Goal: Task Accomplishment & Management: Use online tool/utility

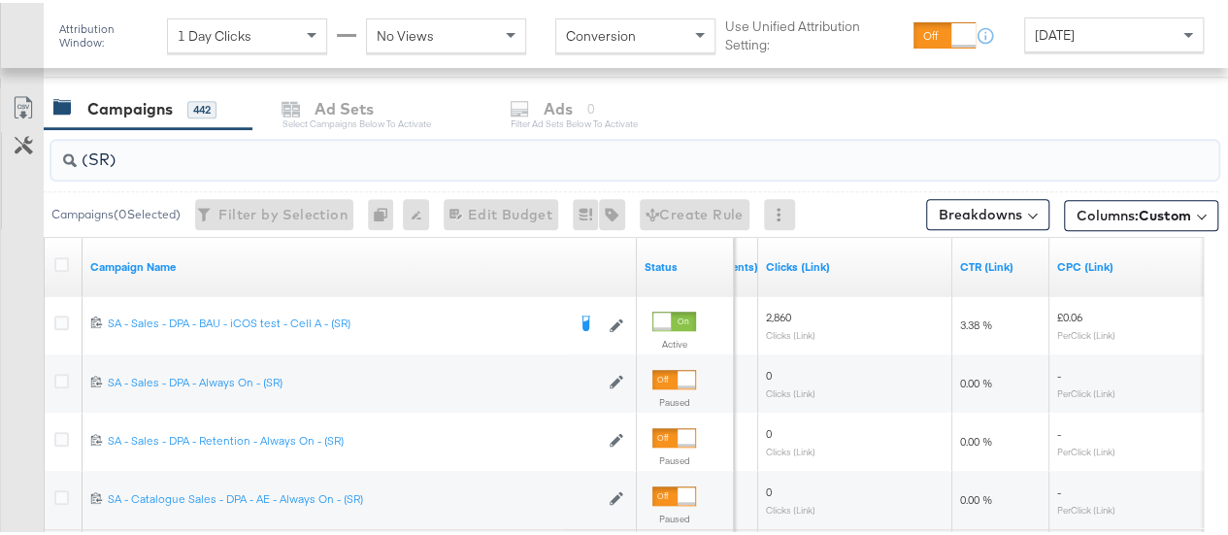
scroll to position [811, 0]
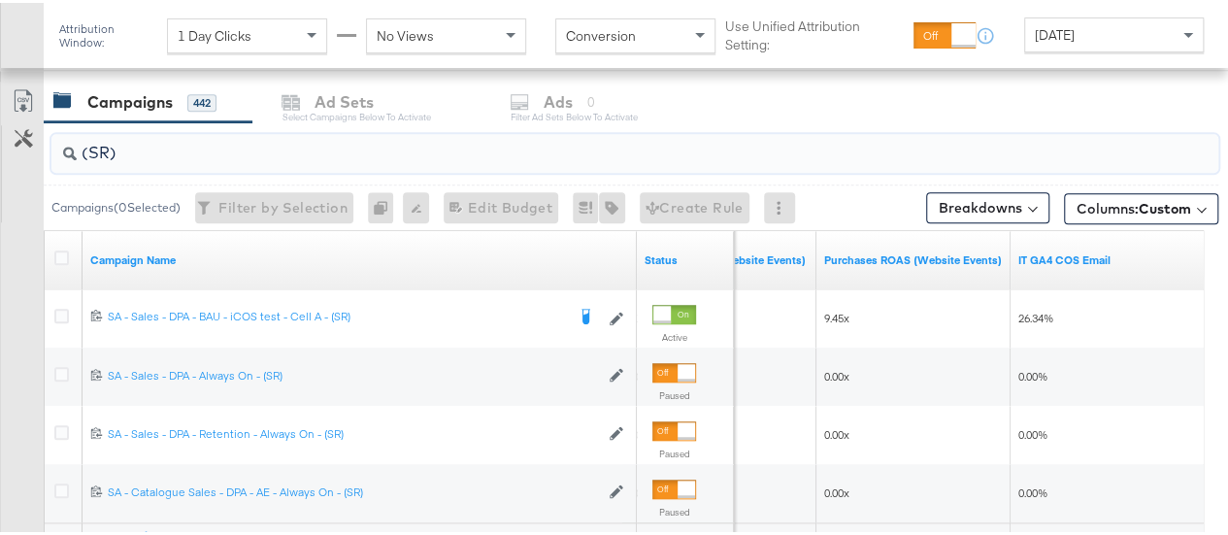
drag, startPoint x: 134, startPoint y: 152, endPoint x: 33, endPoint y: 148, distance: 101.0
click at [33, 148] on div "(SR) Campaigns ( 0 Selected) Filter by Selection Filter 0 campaigns 0 Rename 0 …" at bounding box center [609, 376] width 1218 height 515
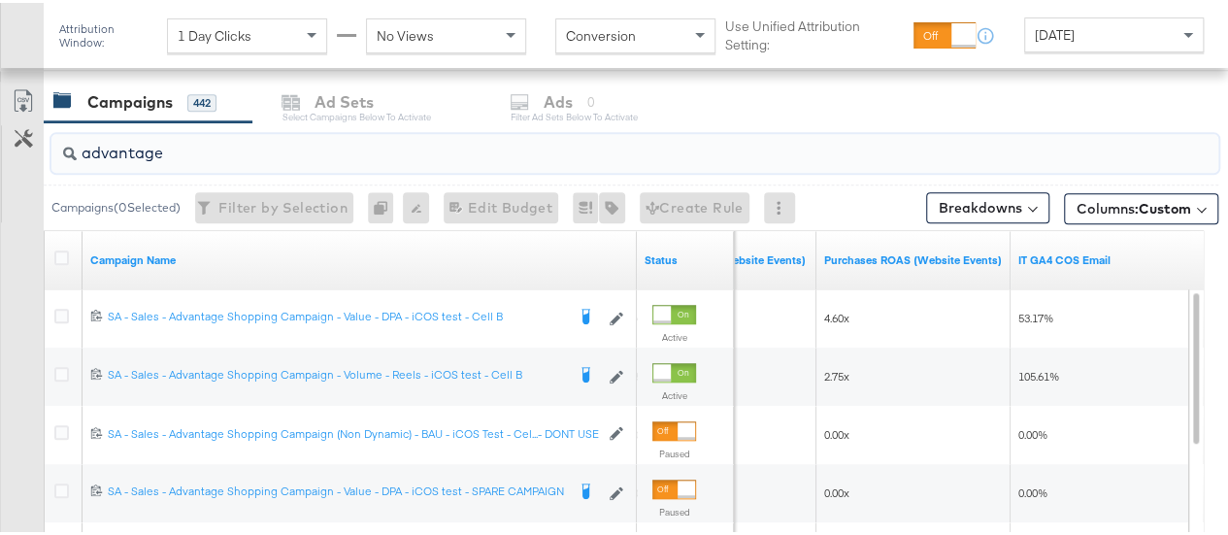
type input "advantage"
click at [1084, 44] on div "[DATE]" at bounding box center [1114, 32] width 178 height 33
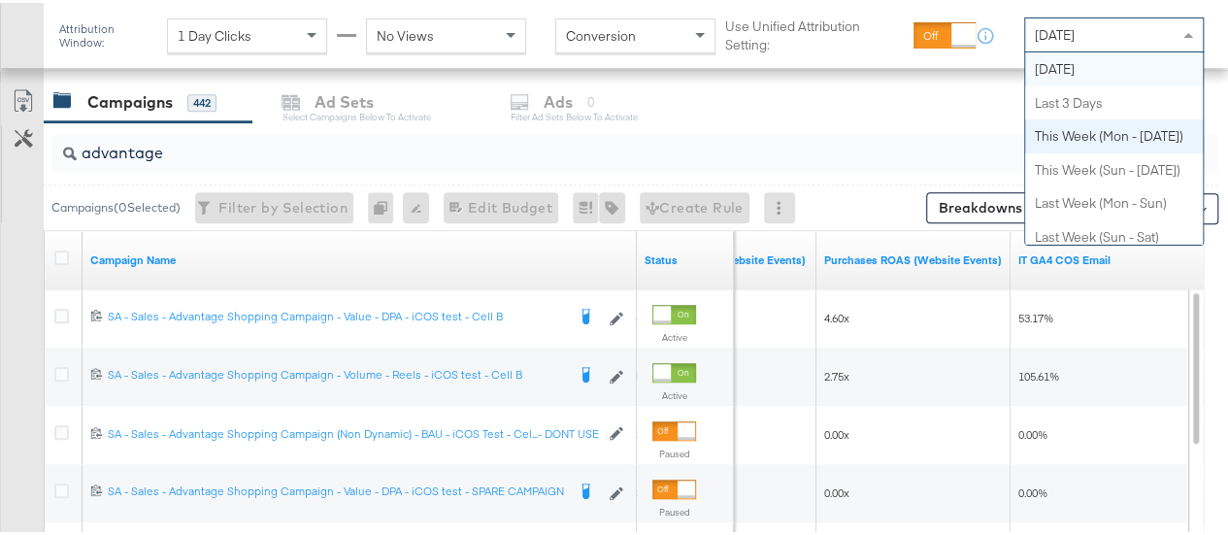
scroll to position [0, 0]
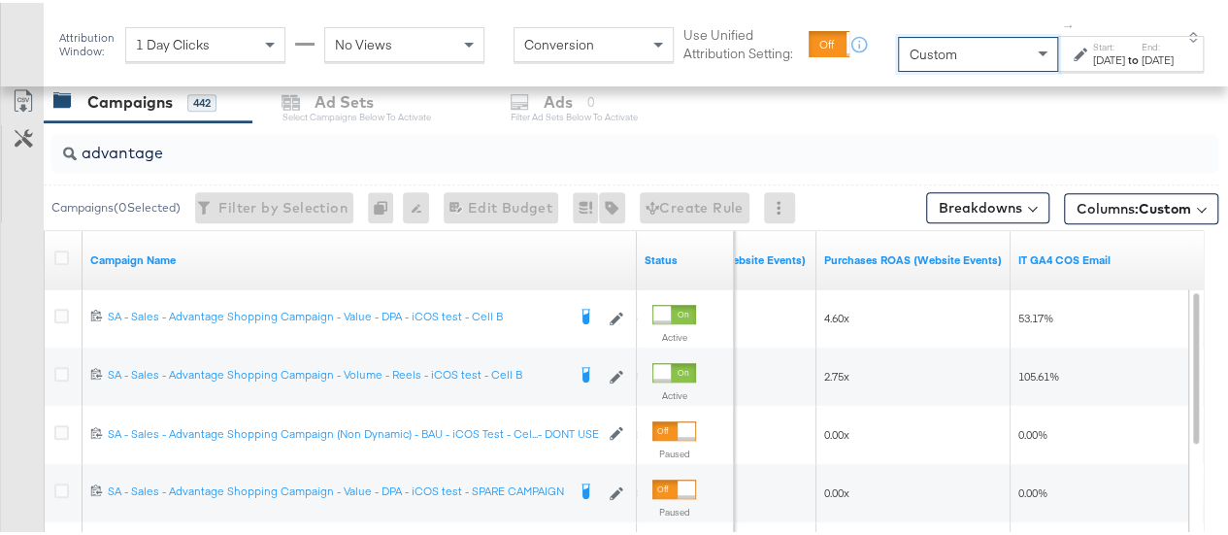
click at [1093, 52] on div "[DATE]" at bounding box center [1109, 57] width 32 height 16
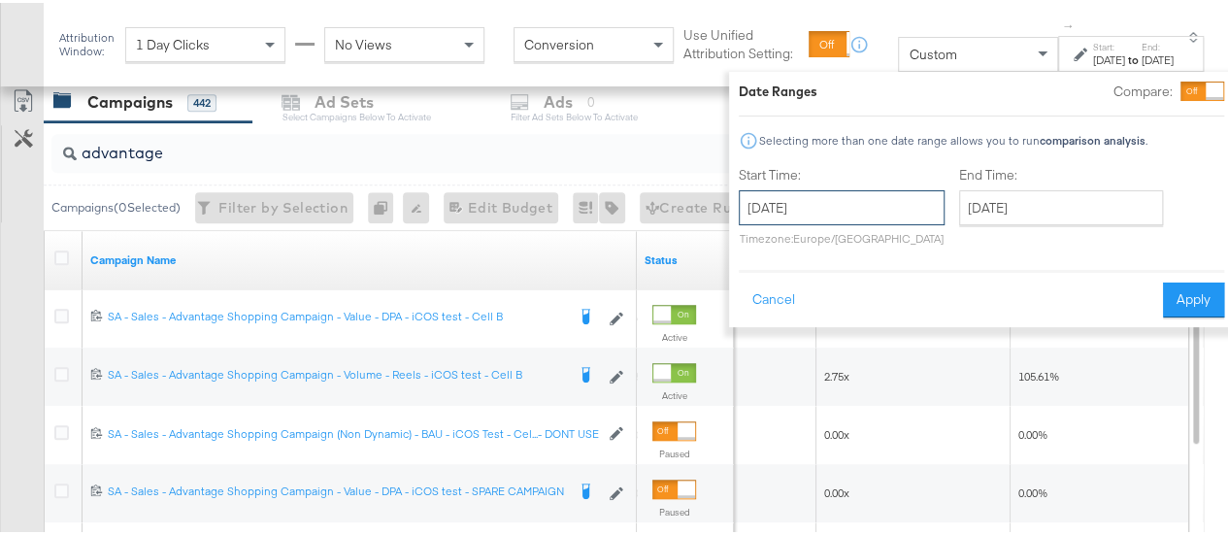
click at [790, 195] on input "[DATE]" at bounding box center [841, 204] width 206 height 35
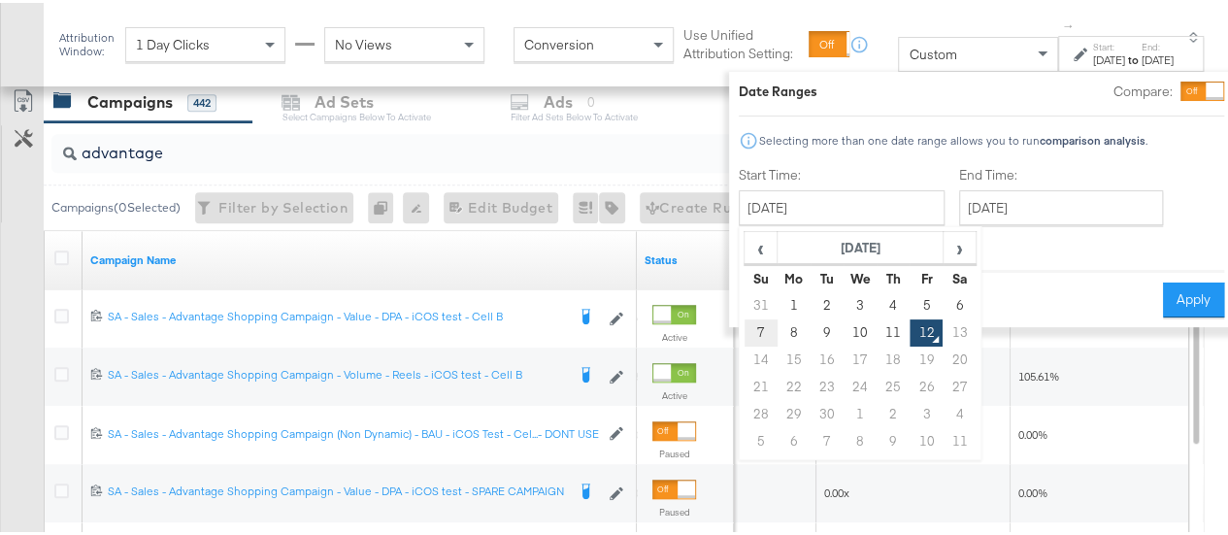
click at [744, 328] on td "7" at bounding box center [760, 329] width 33 height 27
type input "[DATE]"
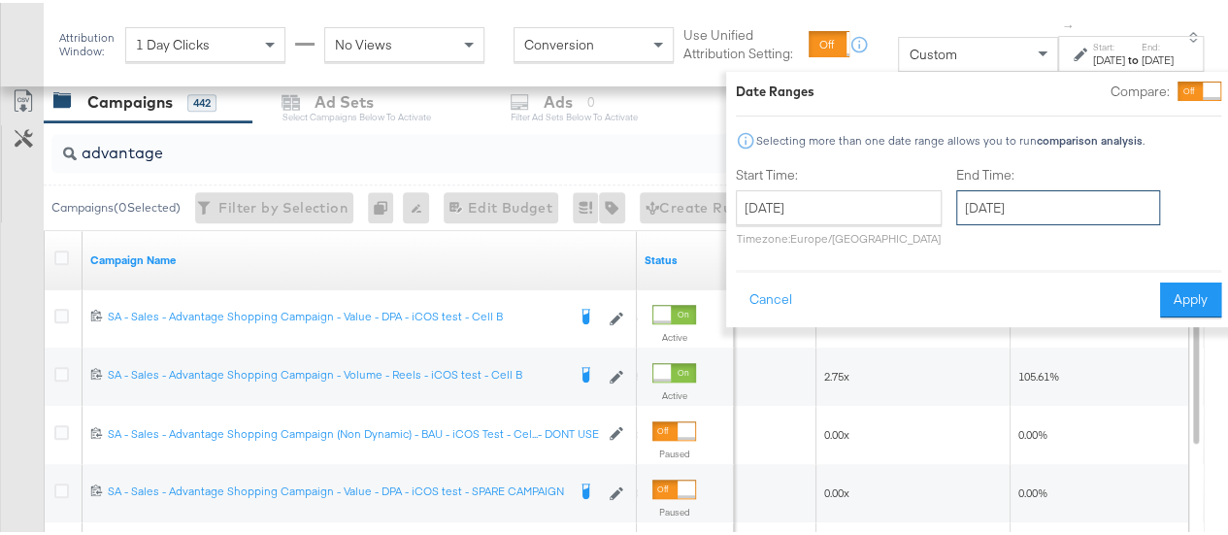
click at [972, 211] on input "[DATE]" at bounding box center [1058, 204] width 204 height 35
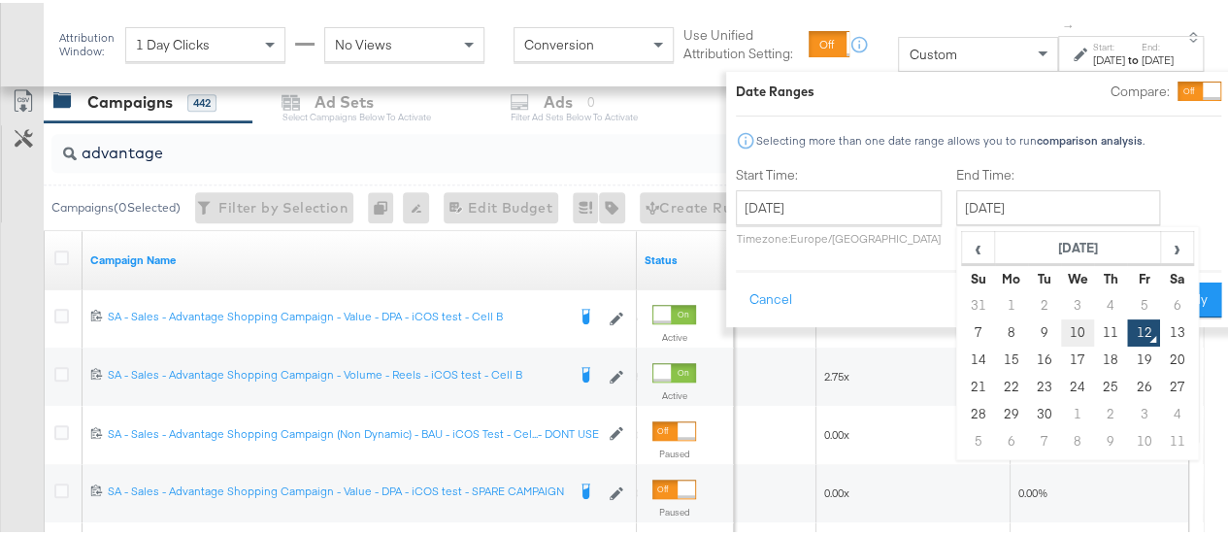
click at [1061, 335] on td "10" at bounding box center [1077, 329] width 33 height 27
type input "[DATE]"
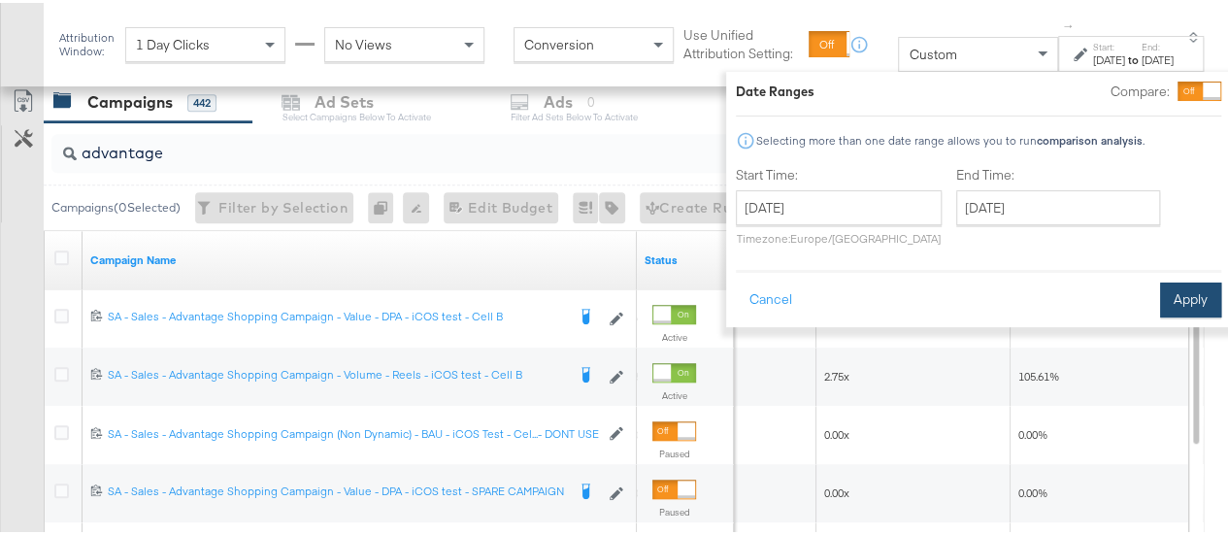
click at [1160, 295] on button "Apply" at bounding box center [1190, 296] width 61 height 35
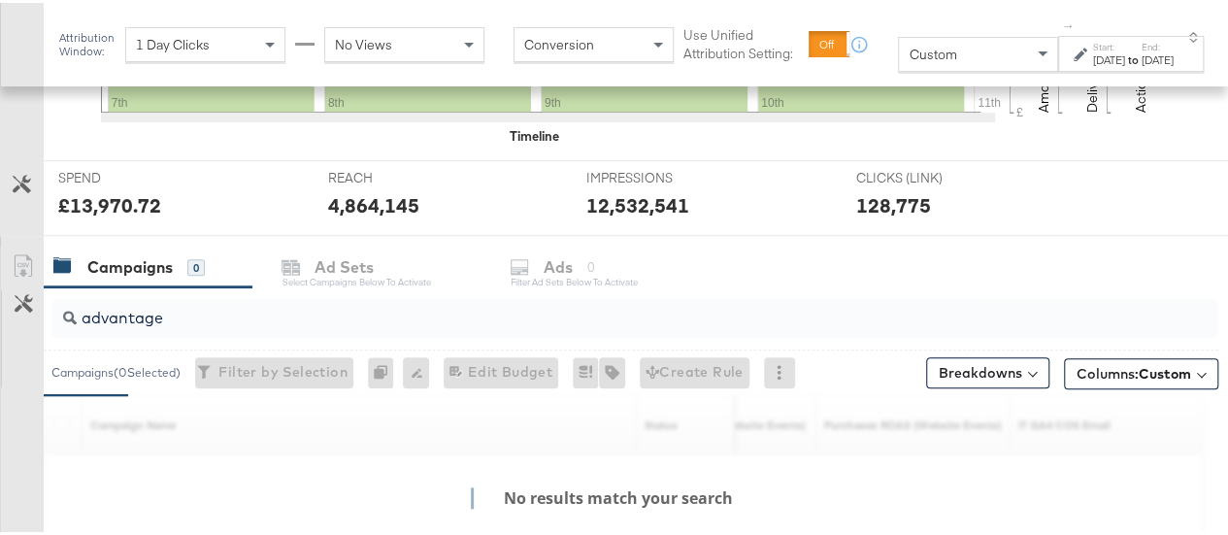
scroll to position [831, 0]
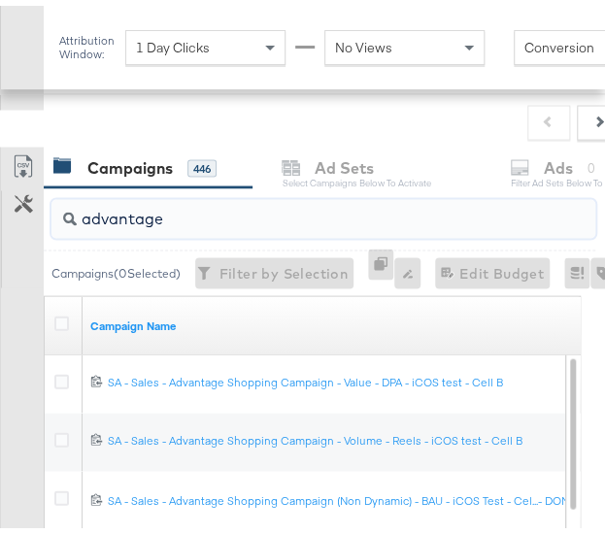
drag, startPoint x: 246, startPoint y: 205, endPoint x: 68, endPoint y: 203, distance: 178.6
click at [68, 203] on div "advantage" at bounding box center [322, 212] width 543 height 39
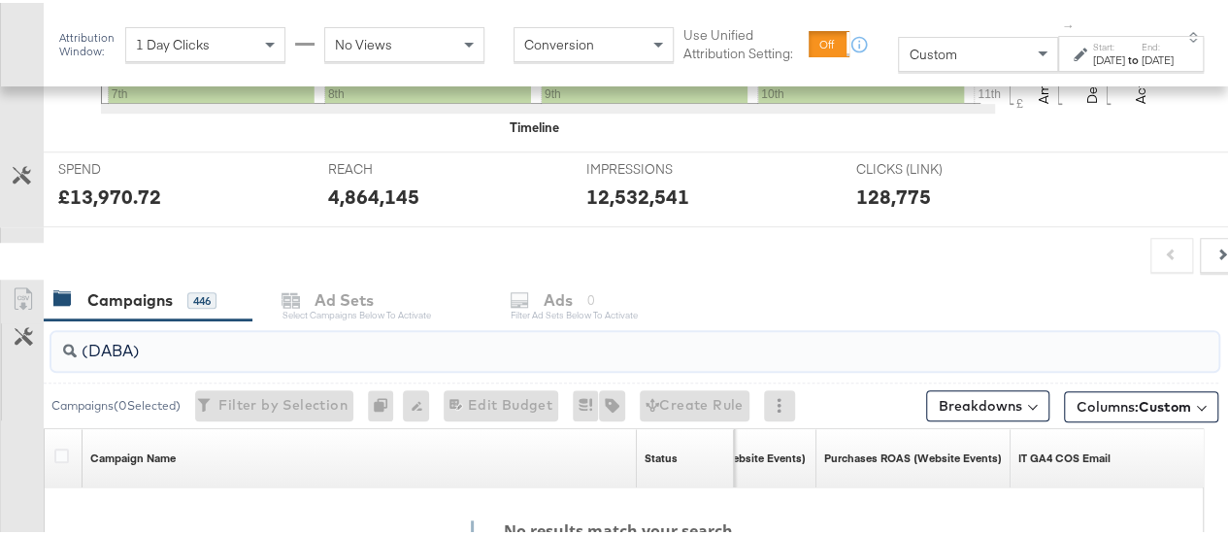
scroll to position [694, 0]
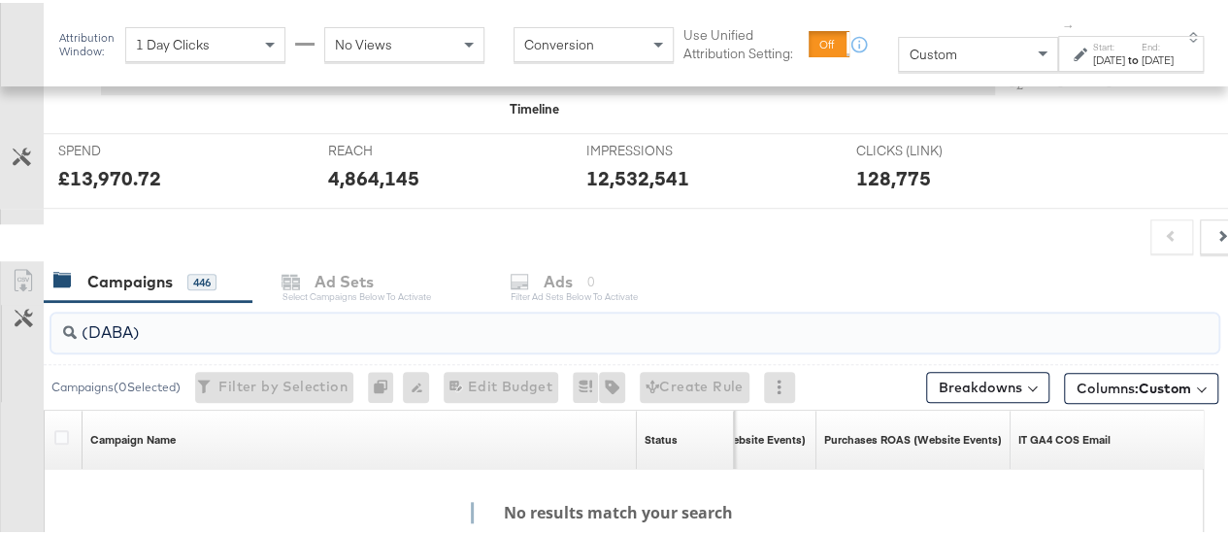
drag, startPoint x: 180, startPoint y: 336, endPoint x: 4, endPoint y: 346, distance: 176.9
click at [4, 346] on div "(DABA) Campaigns ( 0 Selected) Filter by Selection Filter 0 campaigns 0 Rename …" at bounding box center [609, 498] width 1218 height 399
type input "d"
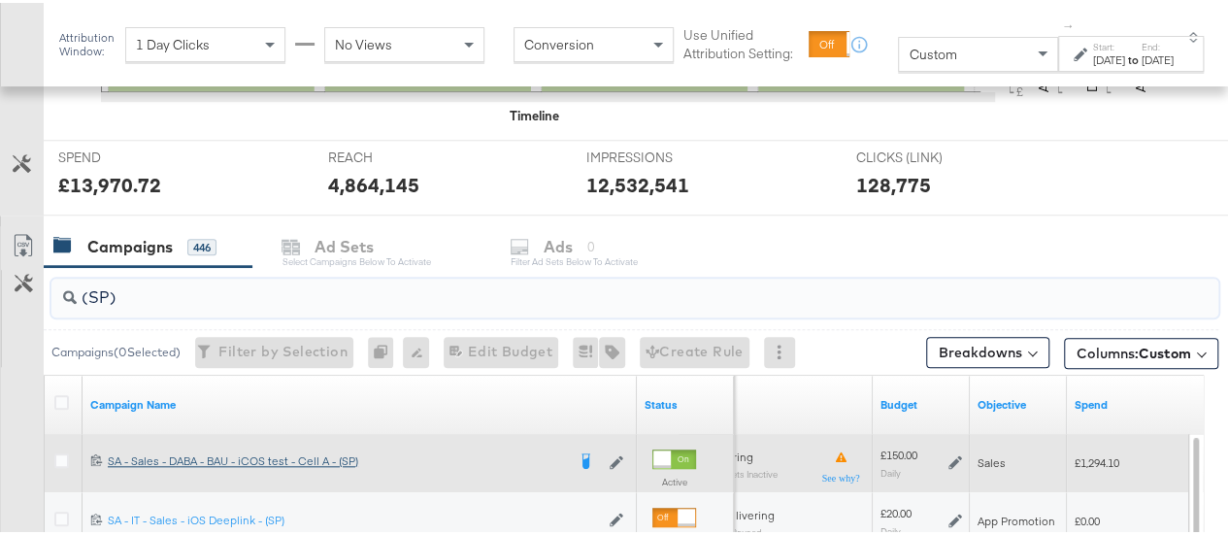
scroll to position [682, 0]
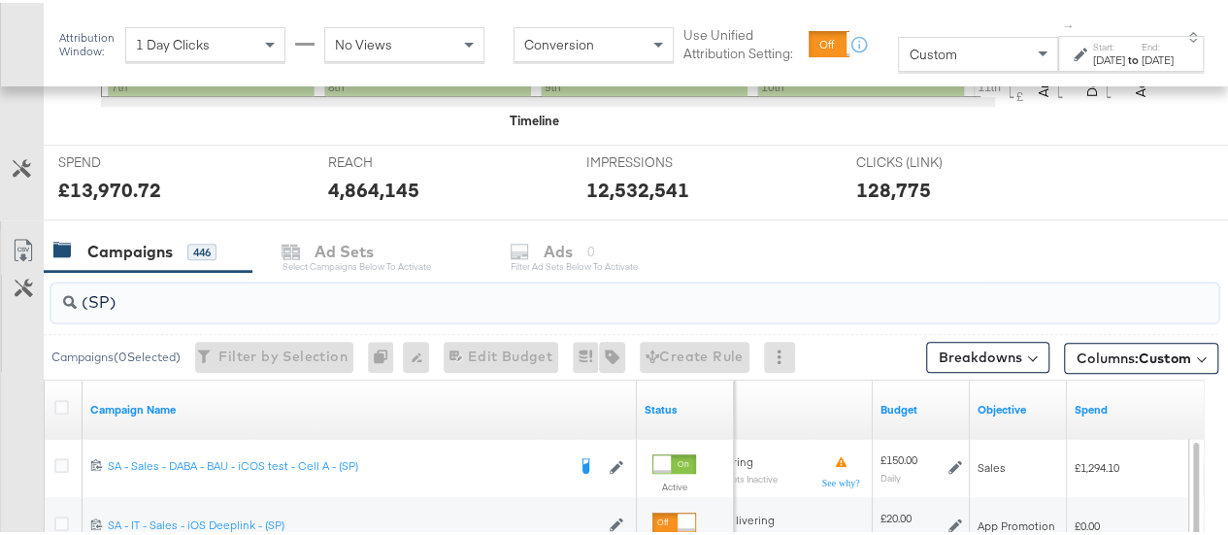
click at [118, 300] on input "(SP)" at bounding box center [596, 292] width 1039 height 38
click at [937, 60] on div "Custom" at bounding box center [978, 51] width 158 height 33
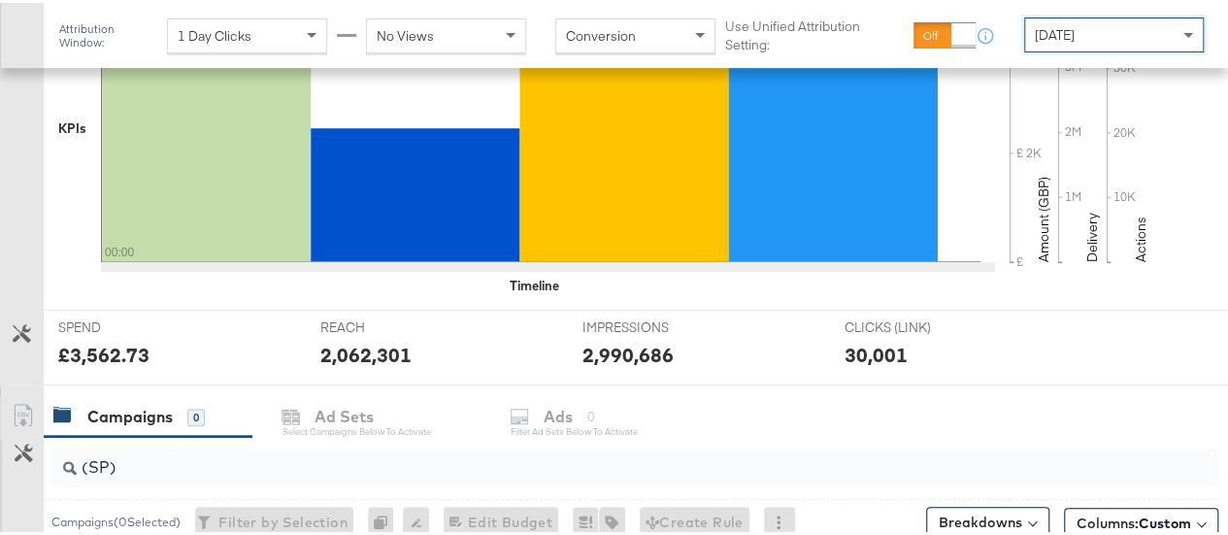
scroll to position [866, 0]
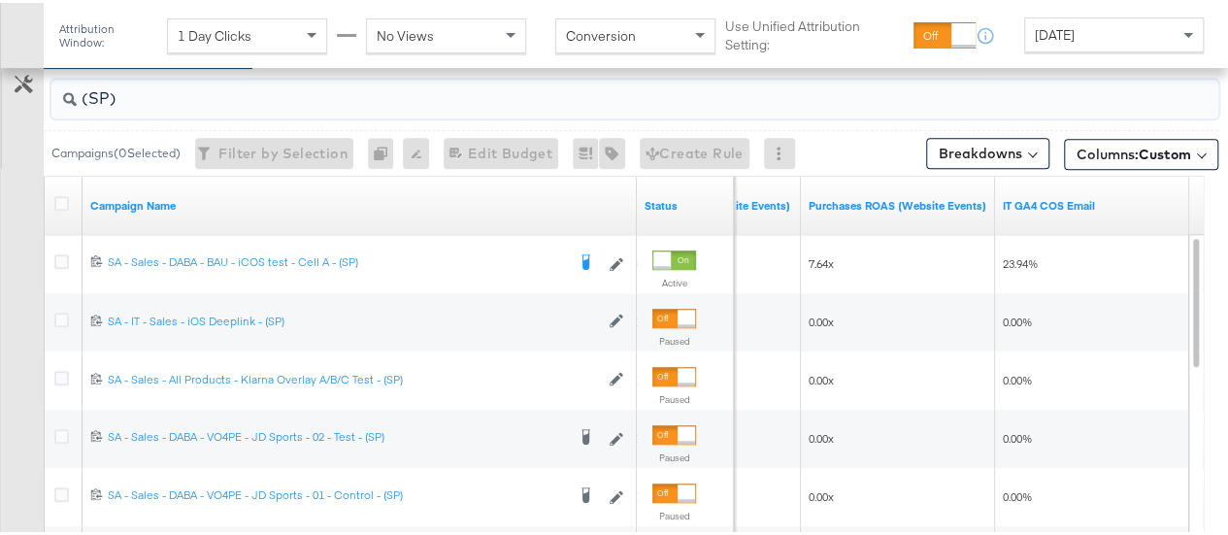
drag, startPoint x: 121, startPoint y: 93, endPoint x: 28, endPoint y: 98, distance: 93.3
click at [28, 98] on div "(SP) Campaigns ( 0 Selected) Filter by Selection Filter 0 campaigns 0 Rename 0 …" at bounding box center [609, 410] width 1218 height 690
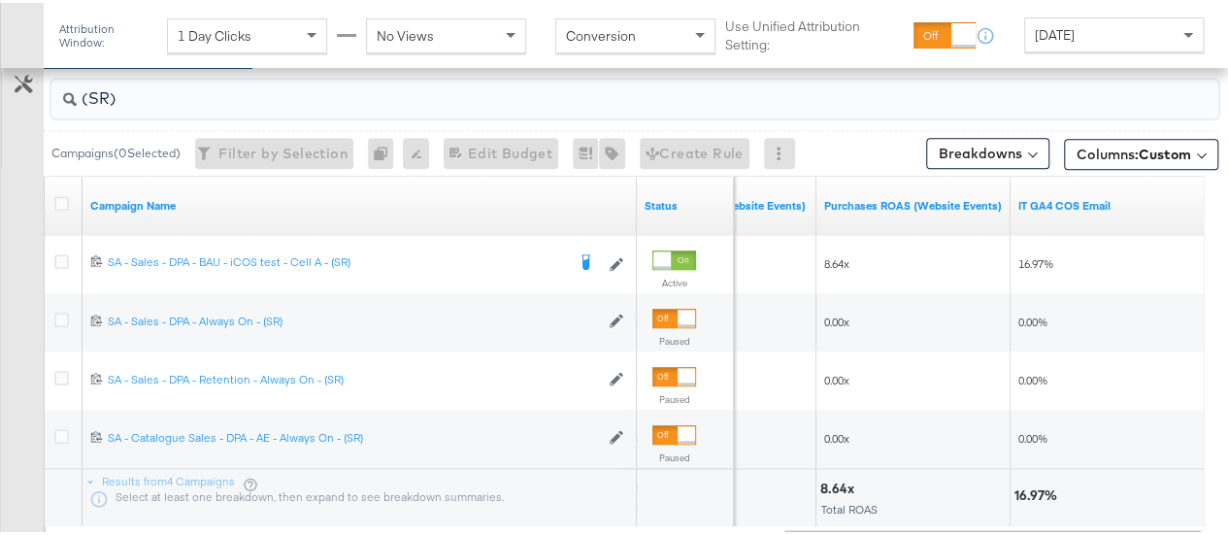
type input "(SR)"
click at [1108, 21] on div "[DATE]" at bounding box center [1114, 32] width 178 height 33
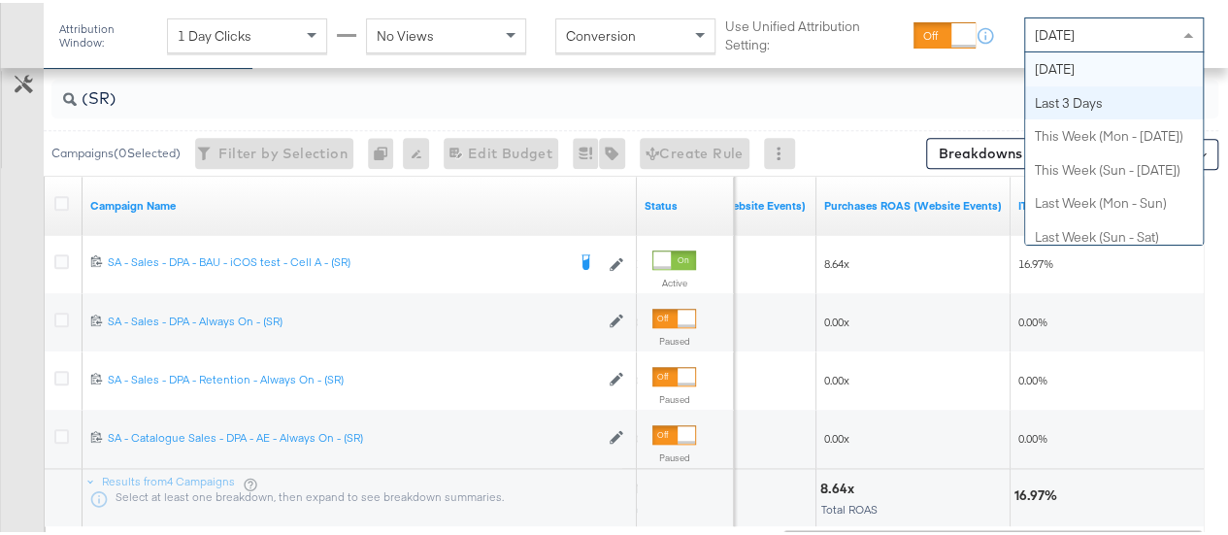
scroll to position [0, 0]
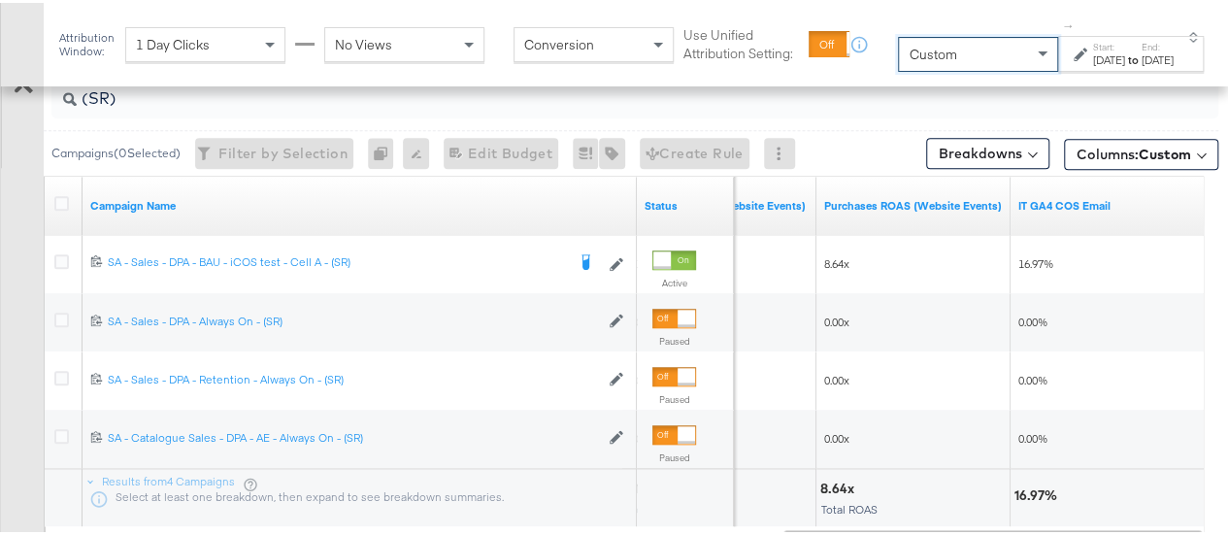
click at [1093, 59] on div "[DATE]" at bounding box center [1109, 57] width 32 height 16
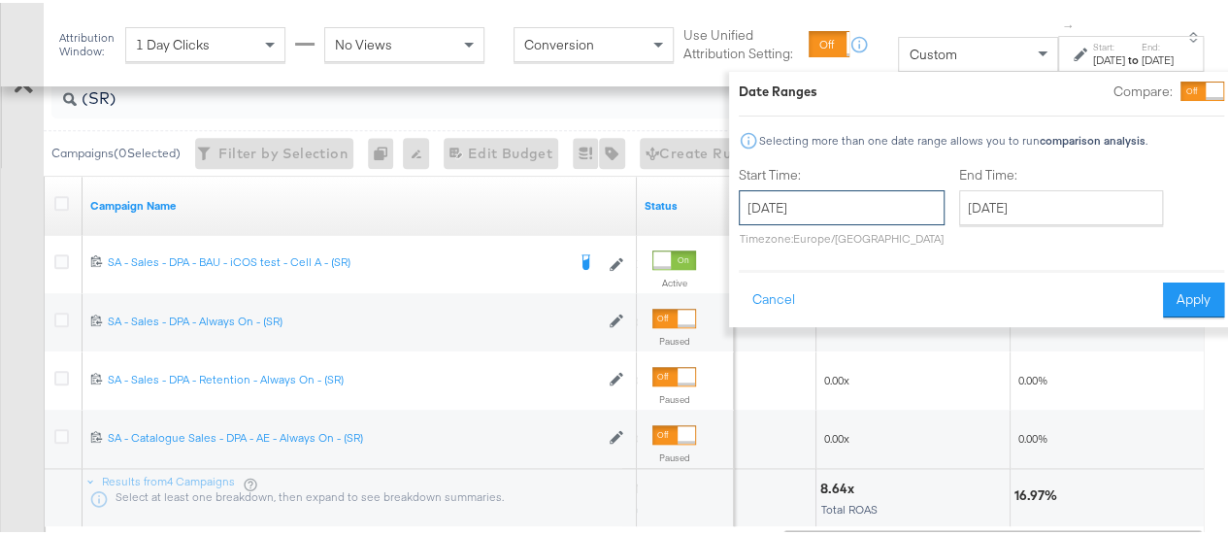
click at [789, 201] on input "[DATE]" at bounding box center [841, 204] width 206 height 35
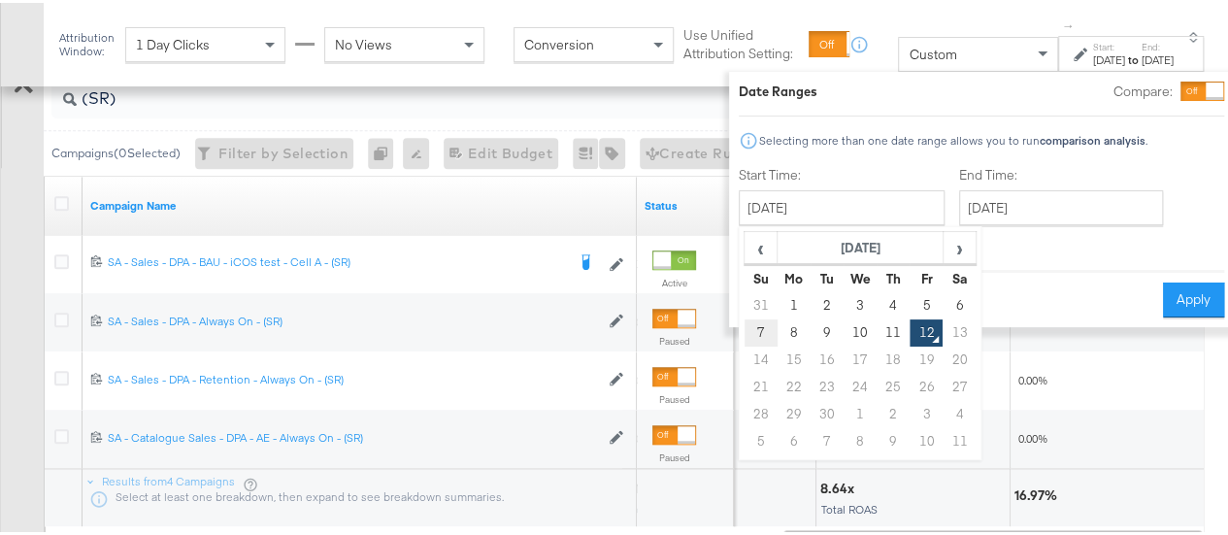
click at [744, 316] on td "7" at bounding box center [760, 329] width 33 height 27
type input "[DATE]"
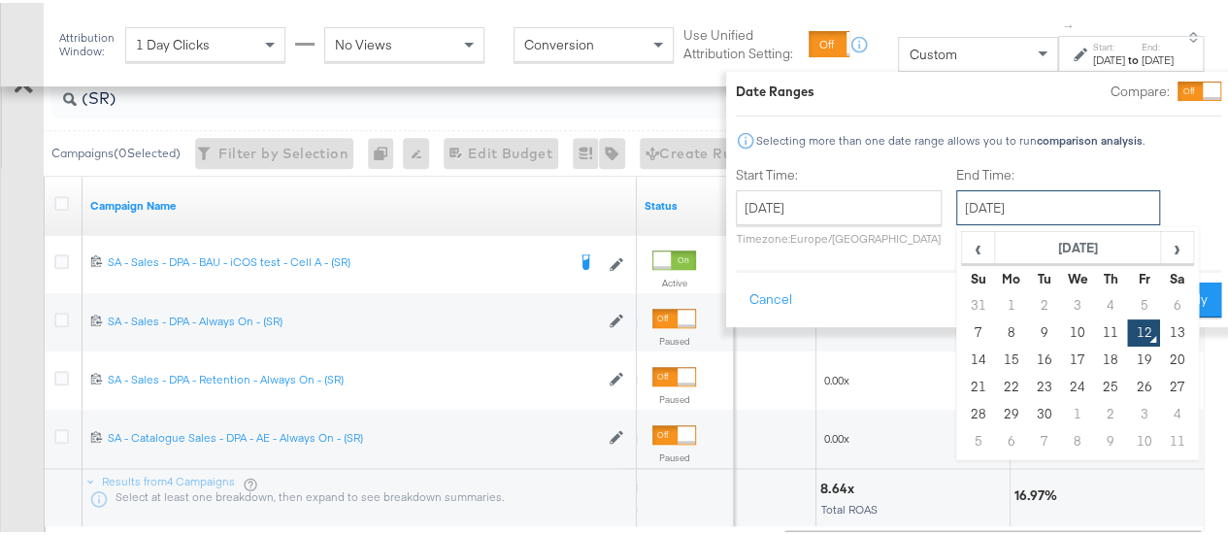
click at [1001, 210] on input "[DATE]" at bounding box center [1058, 204] width 204 height 35
click at [1061, 331] on td "10" at bounding box center [1077, 329] width 33 height 27
type input "[DATE]"
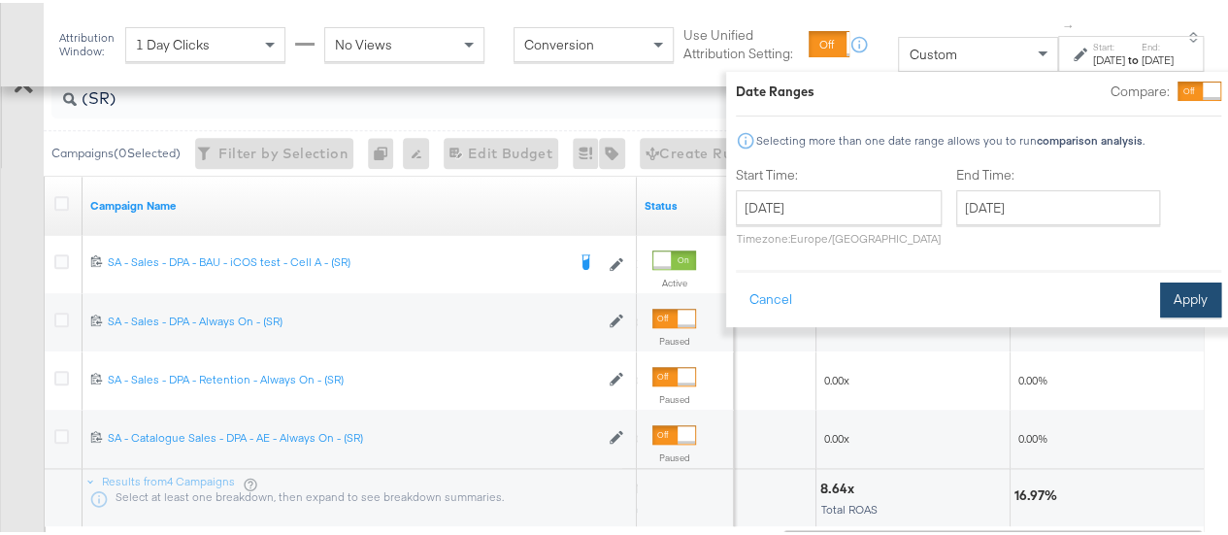
click at [1160, 301] on button "Apply" at bounding box center [1190, 296] width 61 height 35
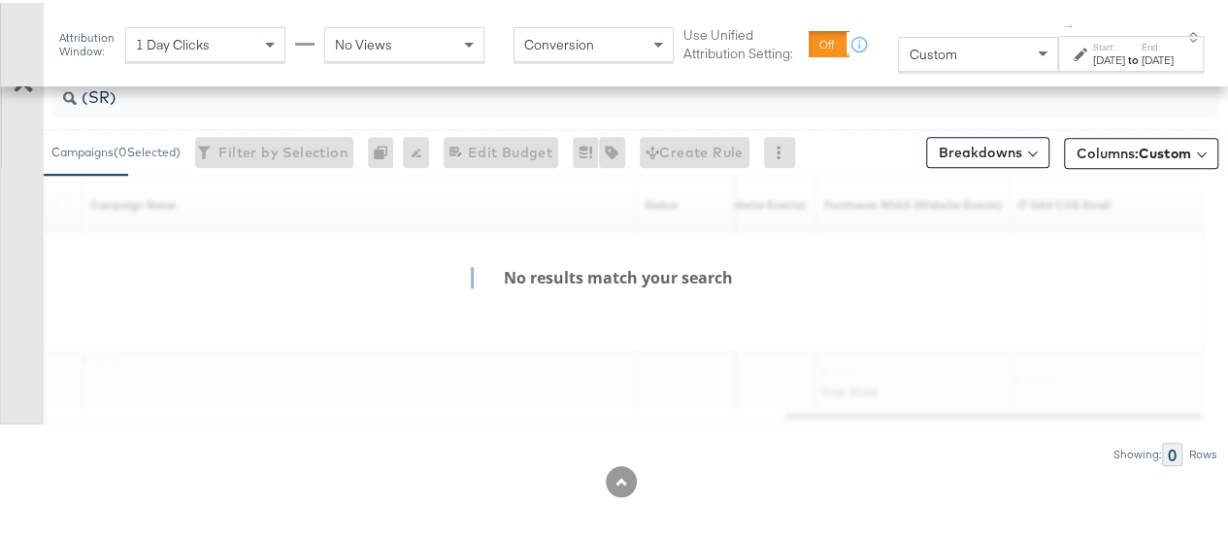
scroll to position [886, 0]
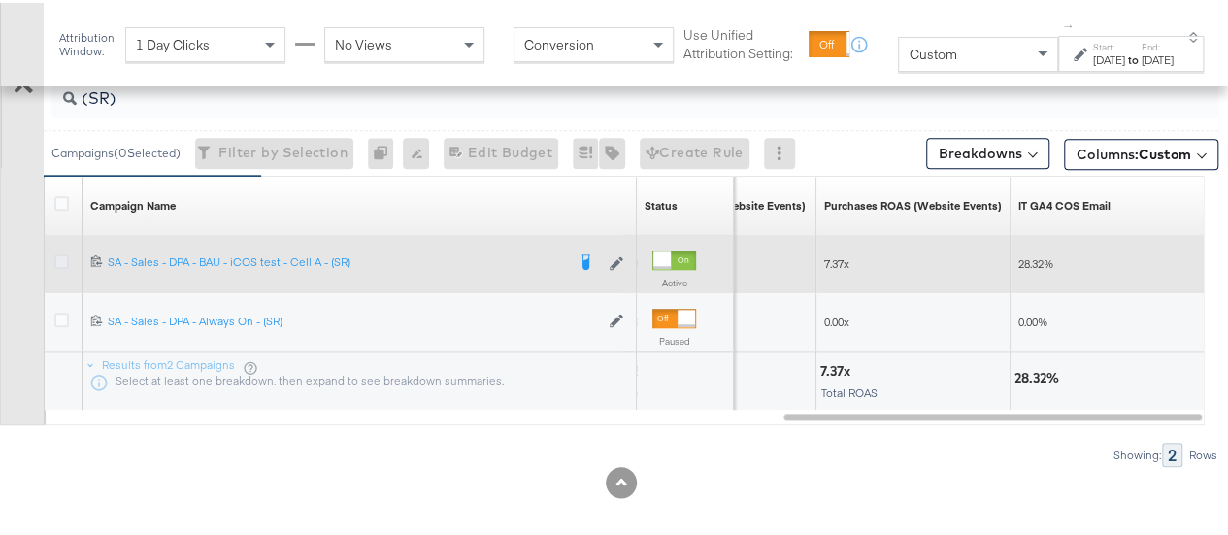
click at [64, 251] on icon at bounding box center [61, 258] width 15 height 15
click at [0, 0] on input "checkbox" at bounding box center [0, 0] width 0 height 0
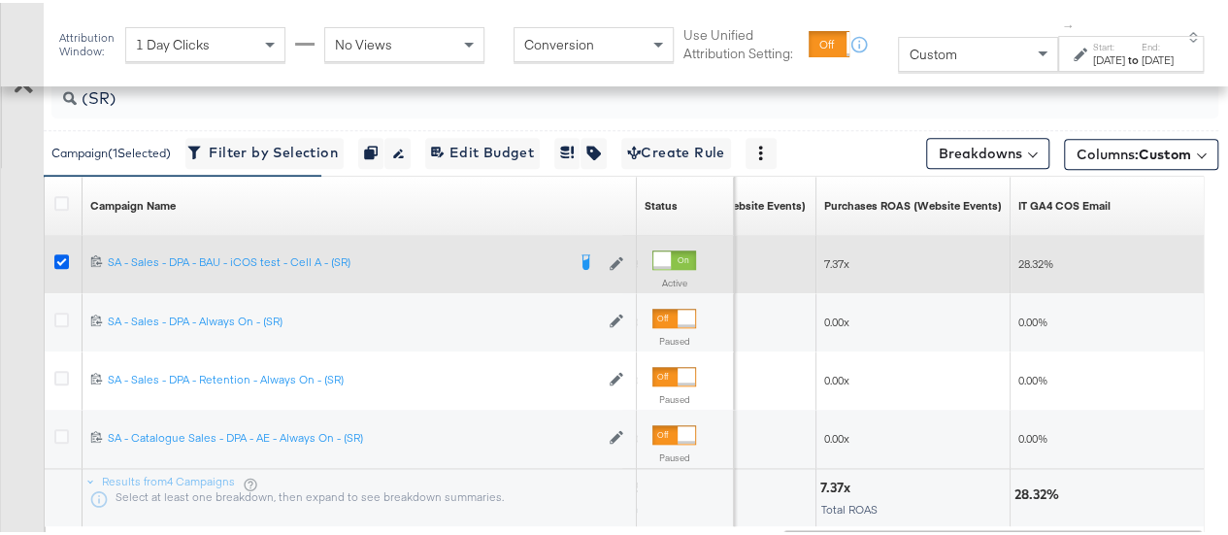
scroll to position [709, 0]
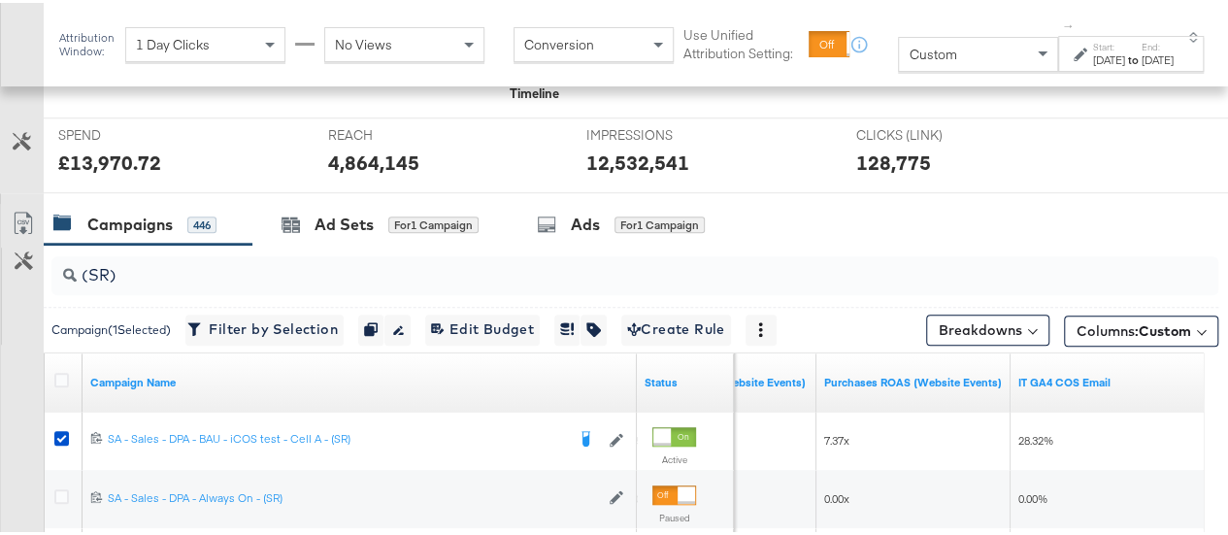
click at [344, 190] on div at bounding box center [621, 198] width 1242 height 16
click at [334, 213] on div "Ad Sets" at bounding box center [343, 222] width 59 height 22
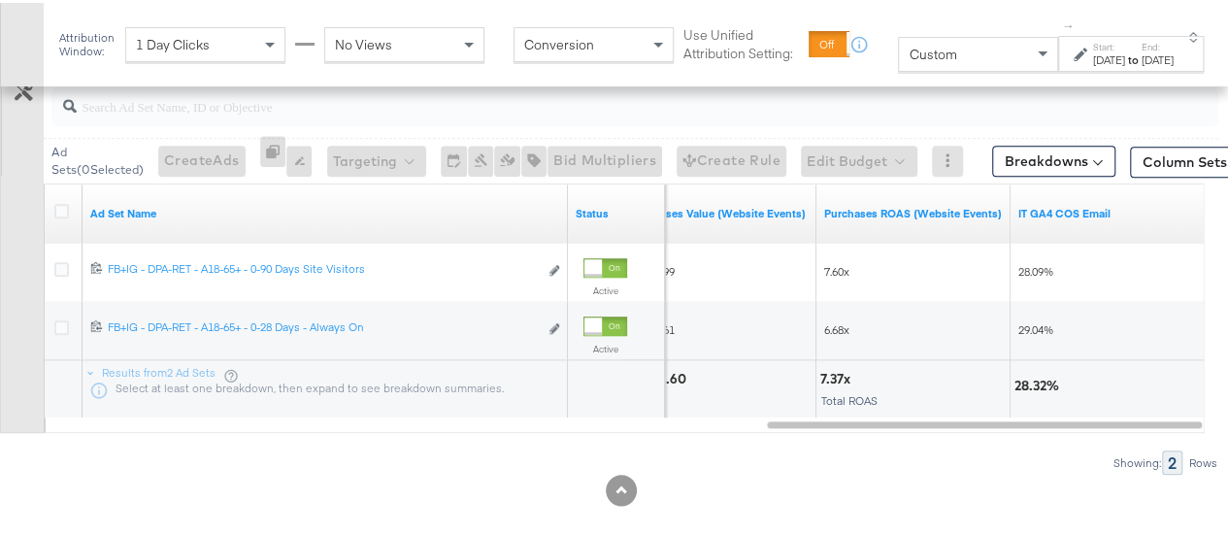
scroll to position [735, 0]
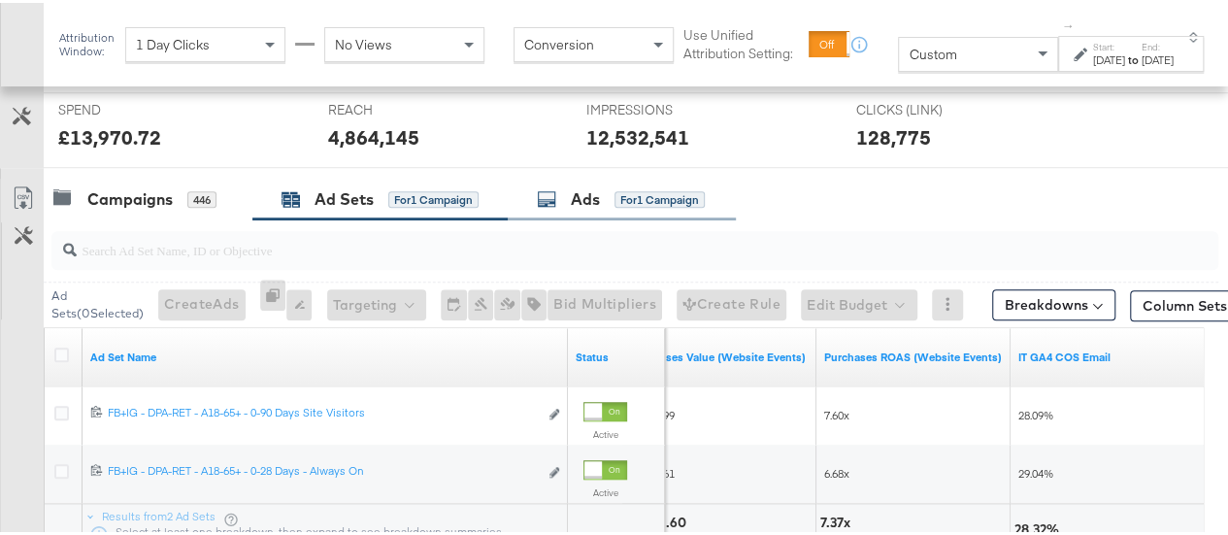
click at [575, 185] on div "Ads" at bounding box center [585, 196] width 29 height 22
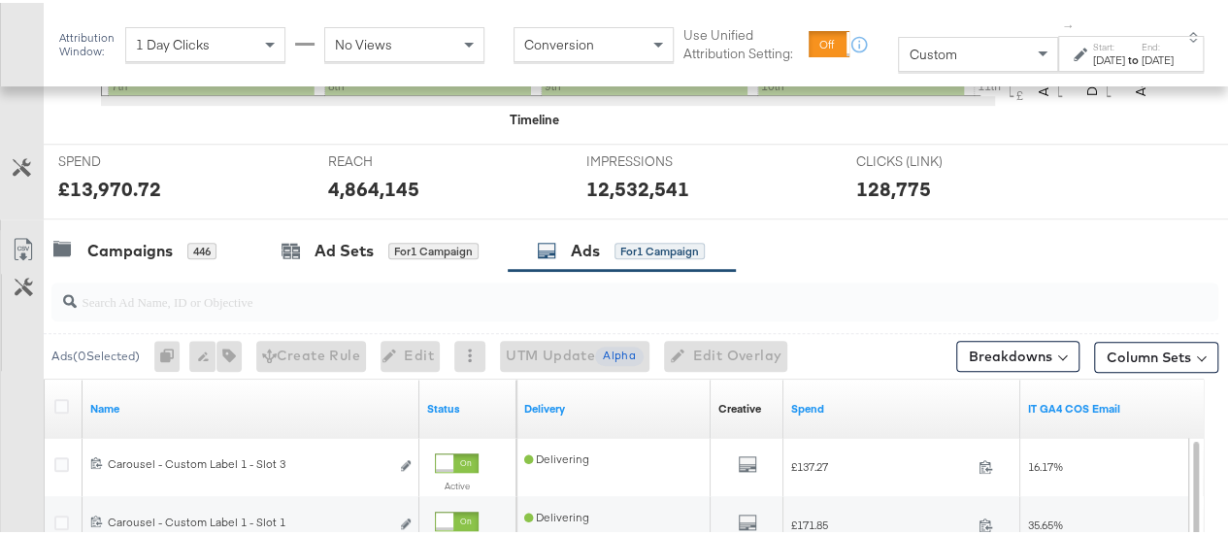
scroll to position [677, 0]
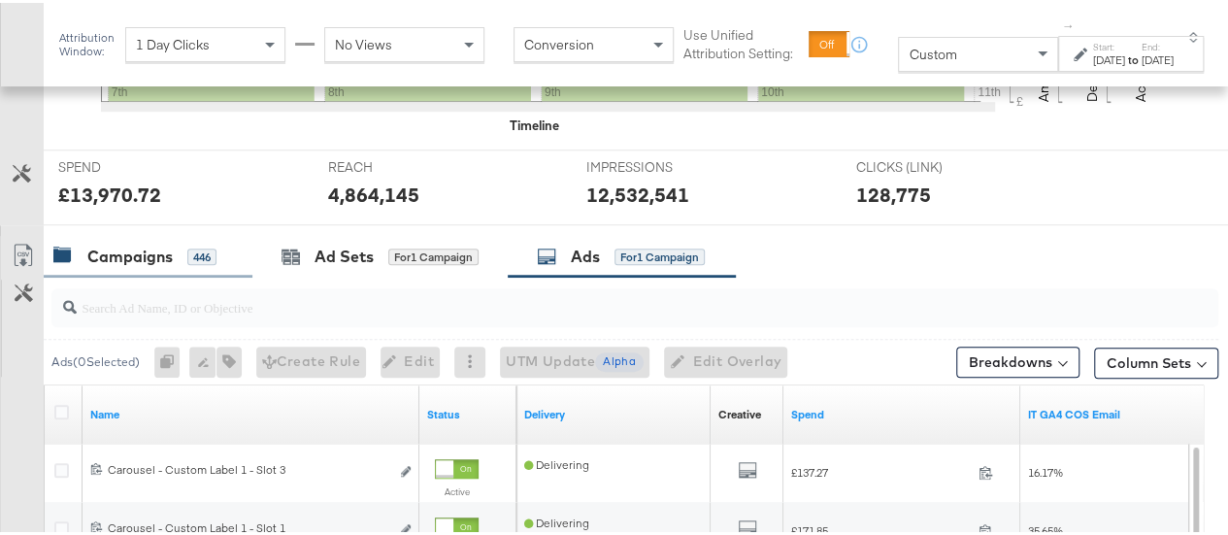
click at [167, 247] on div "Campaigns" at bounding box center [129, 254] width 85 height 22
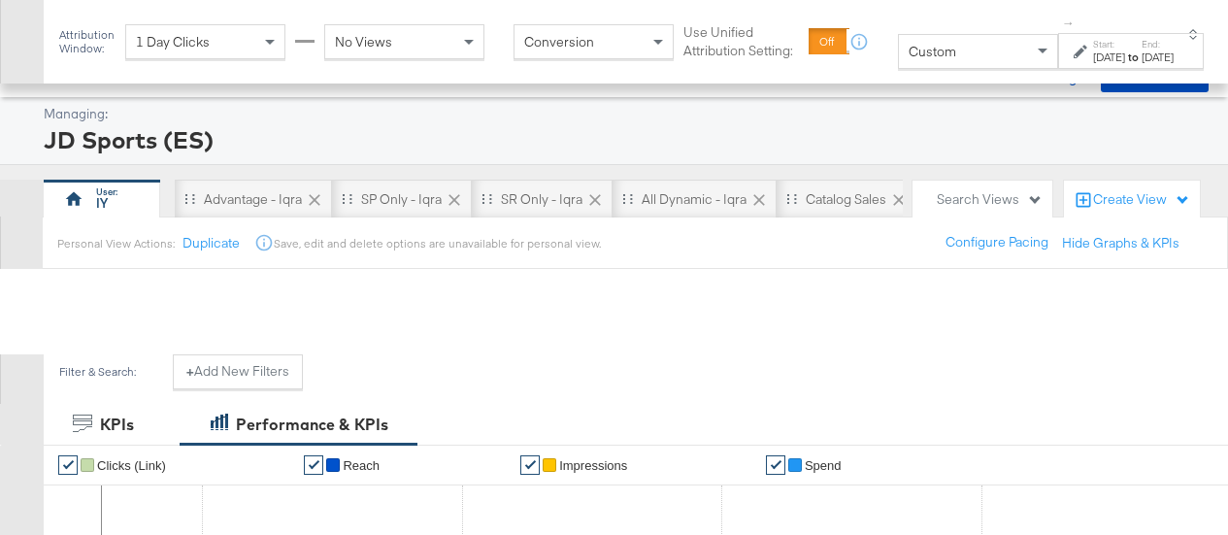
scroll to position [489, 0]
